Goal: Find contact information

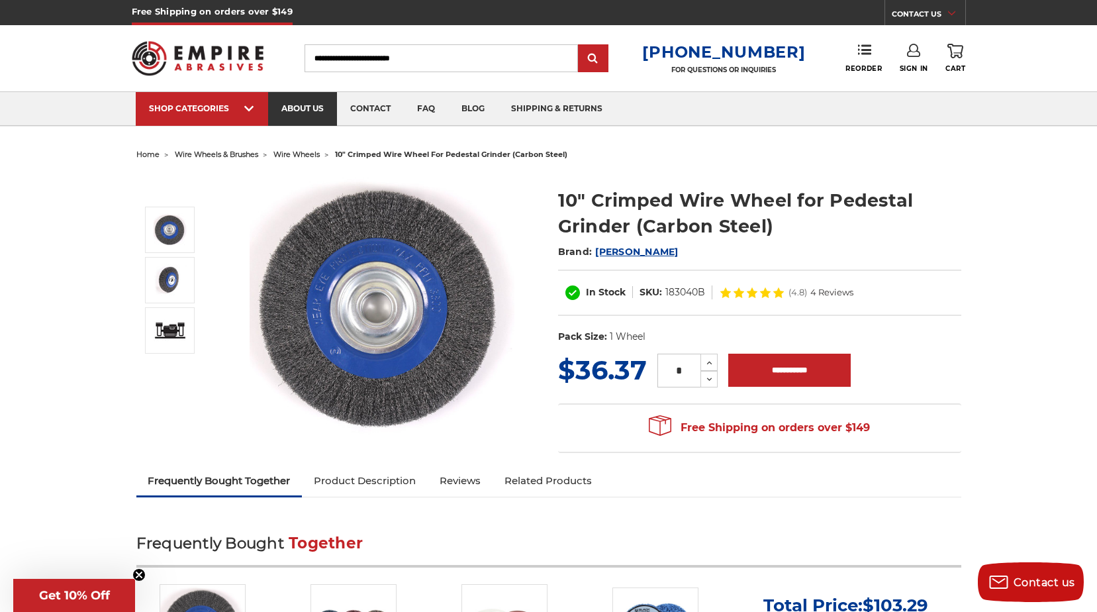
click at [310, 117] on link "about us" at bounding box center [302, 109] width 69 height 34
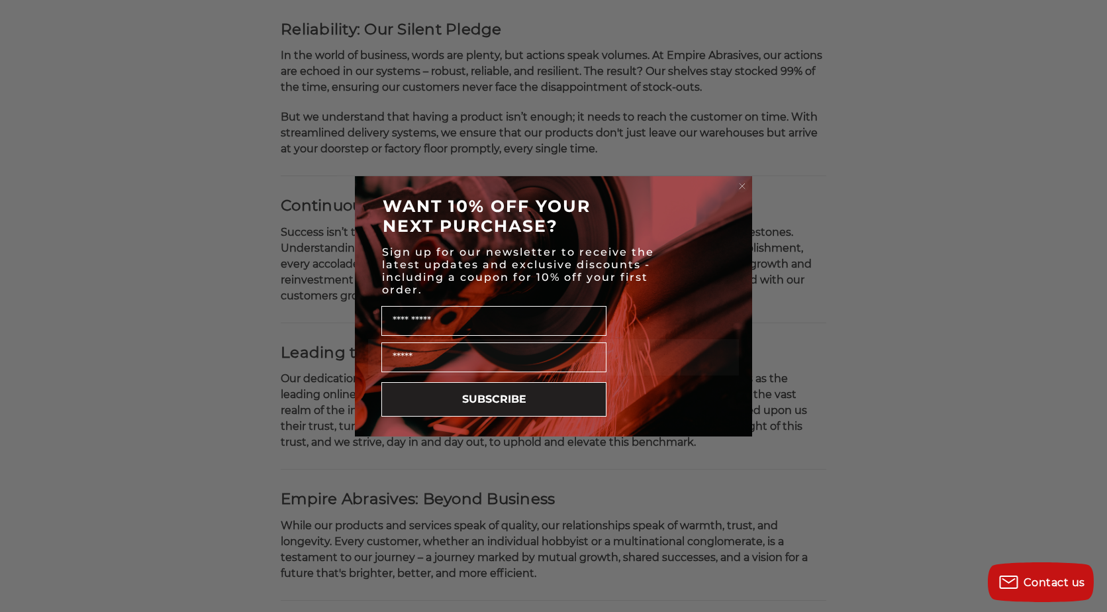
scroll to position [728, 0]
click at [740, 183] on icon "Close dialog" at bounding box center [742, 185] width 5 height 5
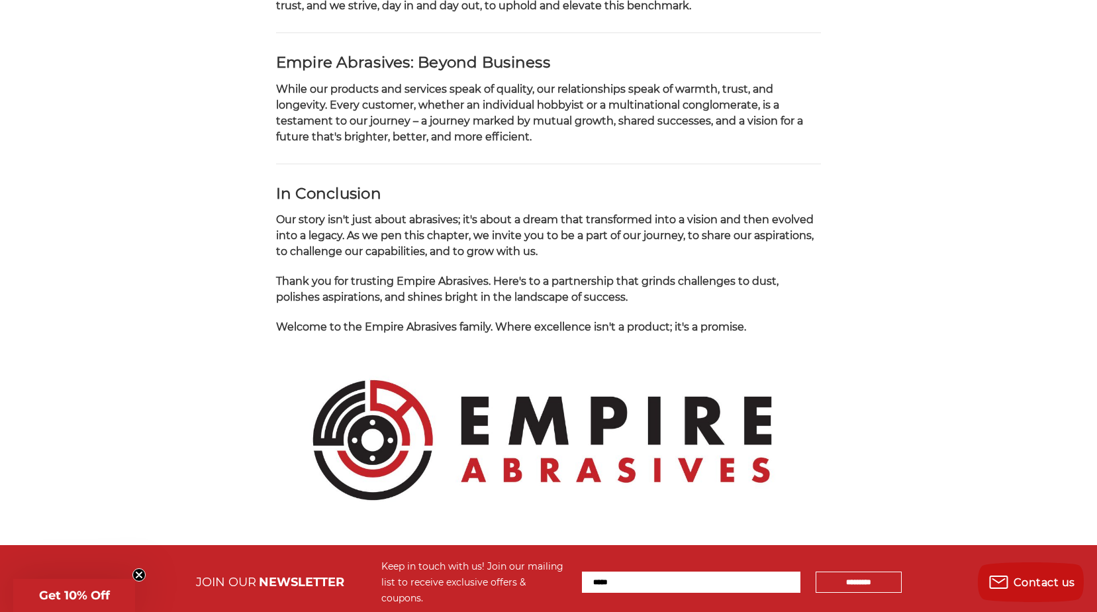
scroll to position [1392, 0]
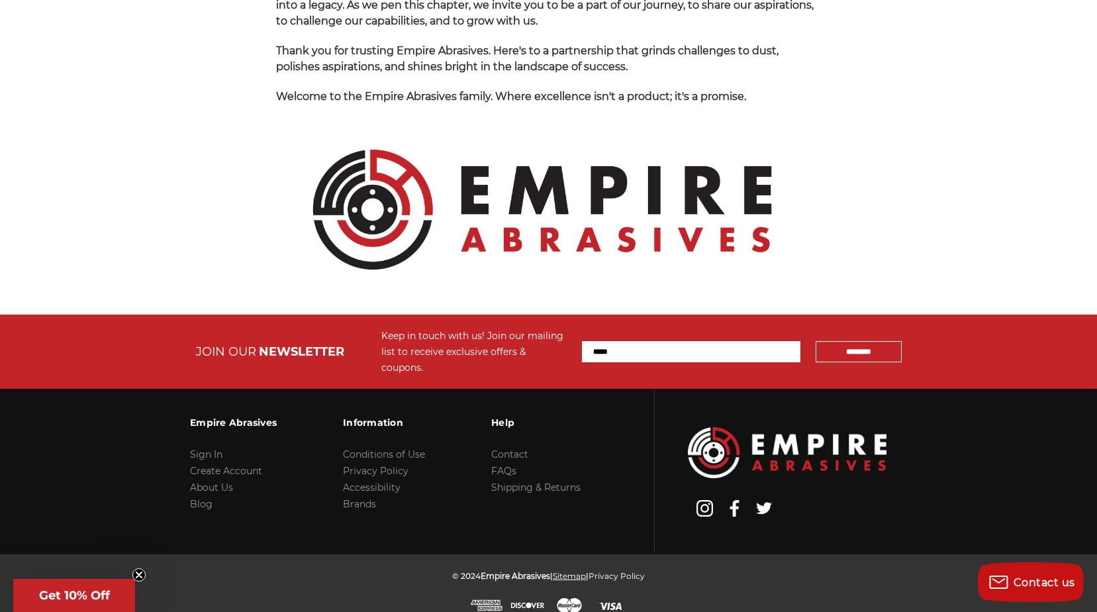
click at [574, 571] on link "Sitemap" at bounding box center [569, 576] width 33 height 10
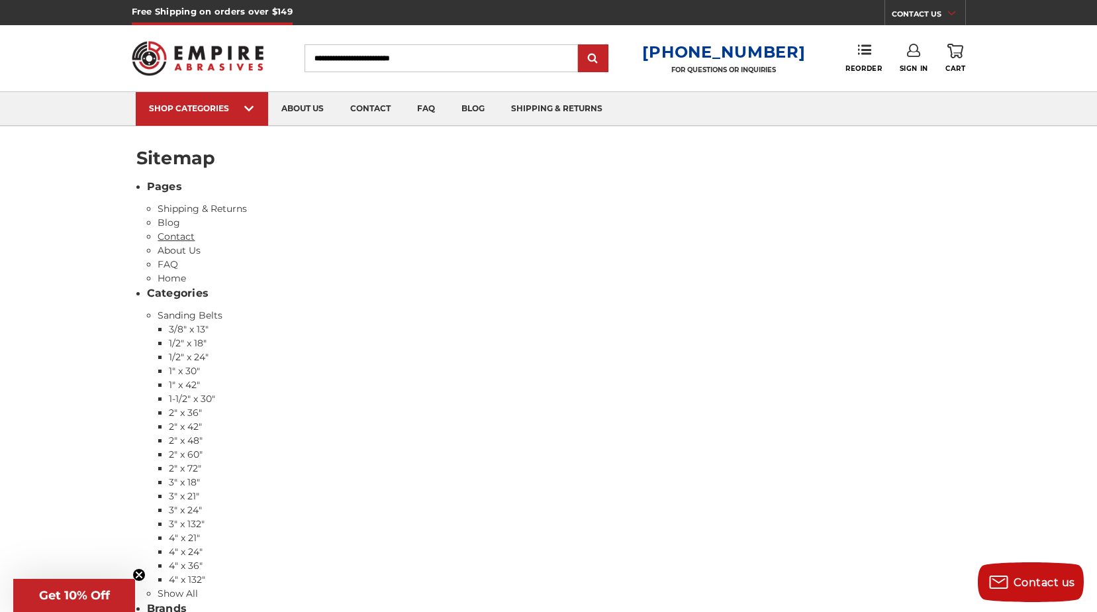
click at [190, 231] on link "Contact" at bounding box center [176, 236] width 37 height 12
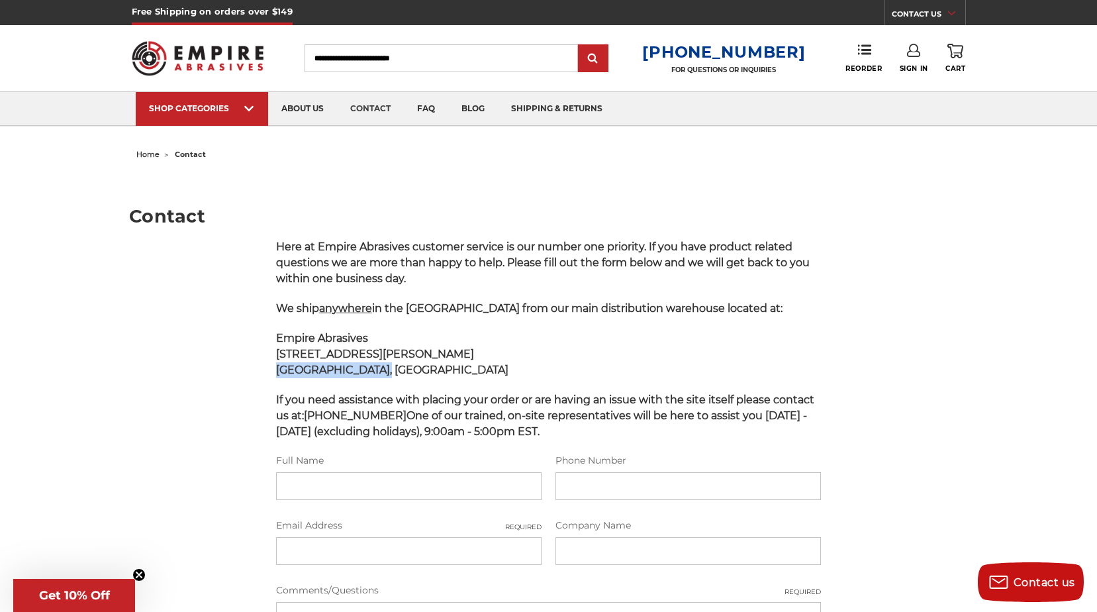
drag, startPoint x: 274, startPoint y: 372, endPoint x: 366, endPoint y: 368, distance: 92.1
click at [366, 368] on div "Here at Empire Abrasives customer service is our number one priority. If you ha…" at bounding box center [549, 526] width 560 height 574
drag, startPoint x: 366, startPoint y: 368, endPoint x: 355, endPoint y: 366, distance: 10.7
